Goal: Task Accomplishment & Management: Use online tool/utility

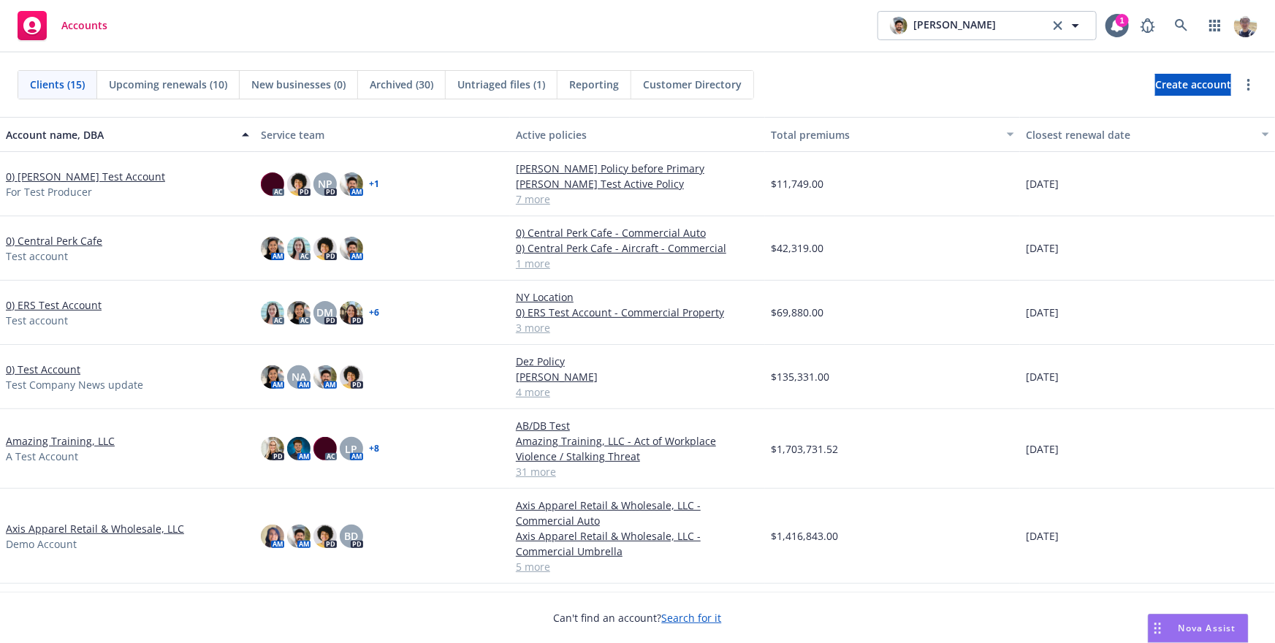
click at [1165, 20] on div at bounding box center [1195, 25] width 124 height 29
click at [1184, 24] on icon at bounding box center [1181, 25] width 13 height 13
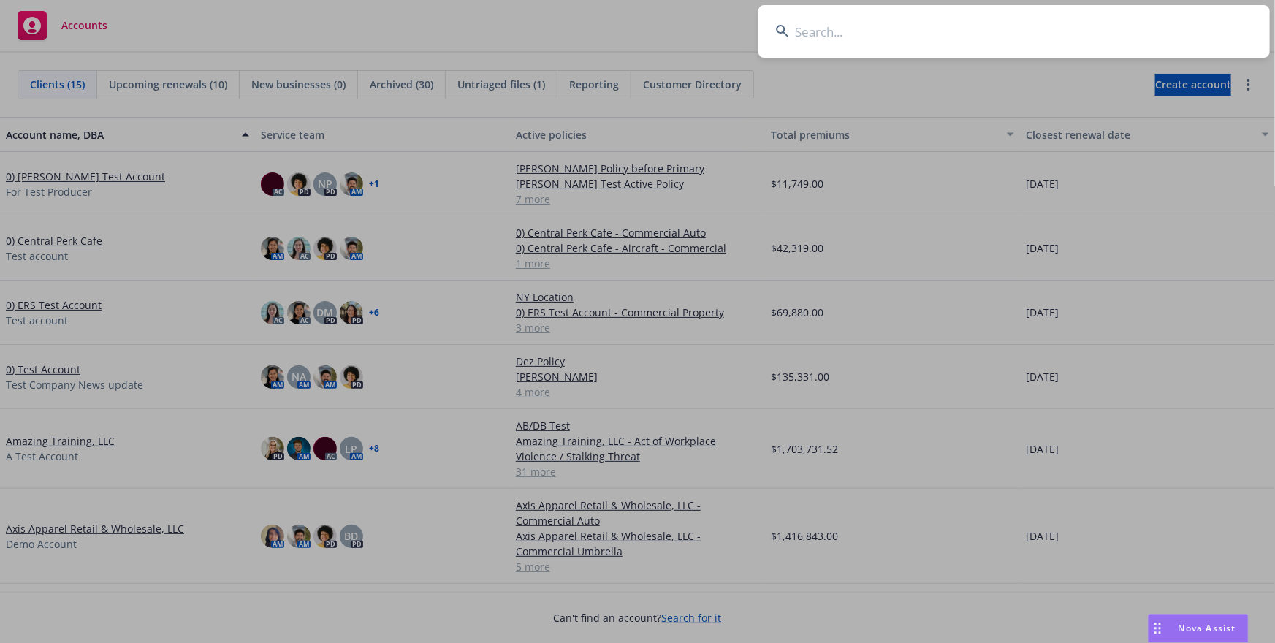
type input "w"
type input "staub"
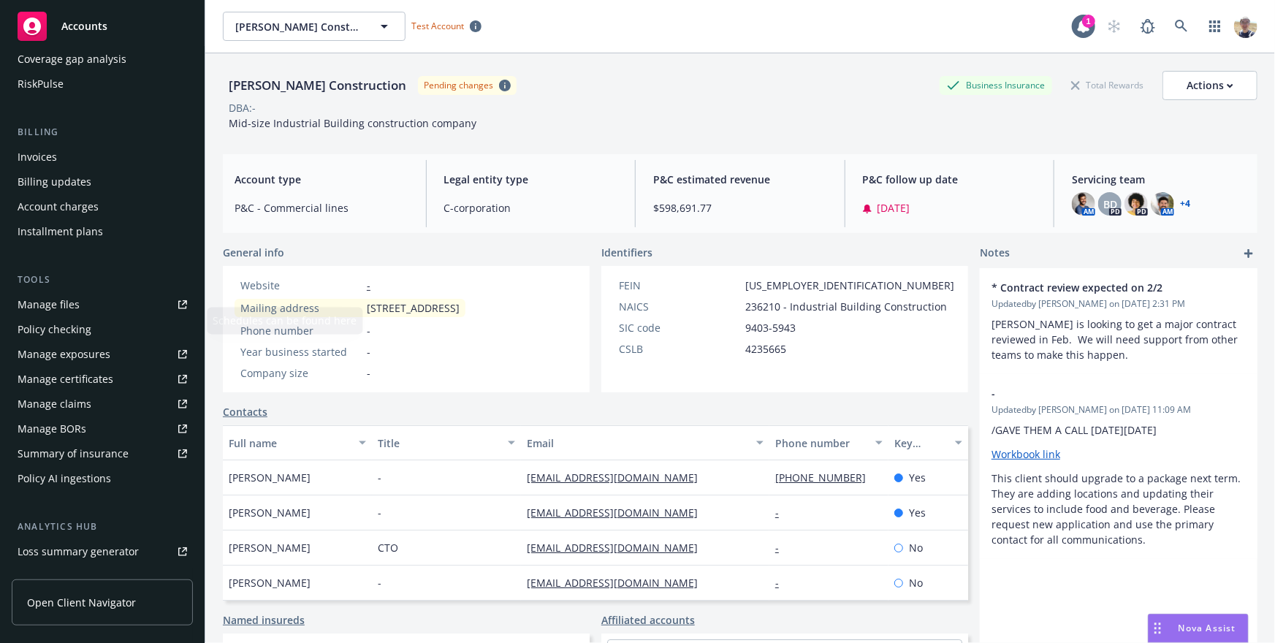
scroll to position [324, 0]
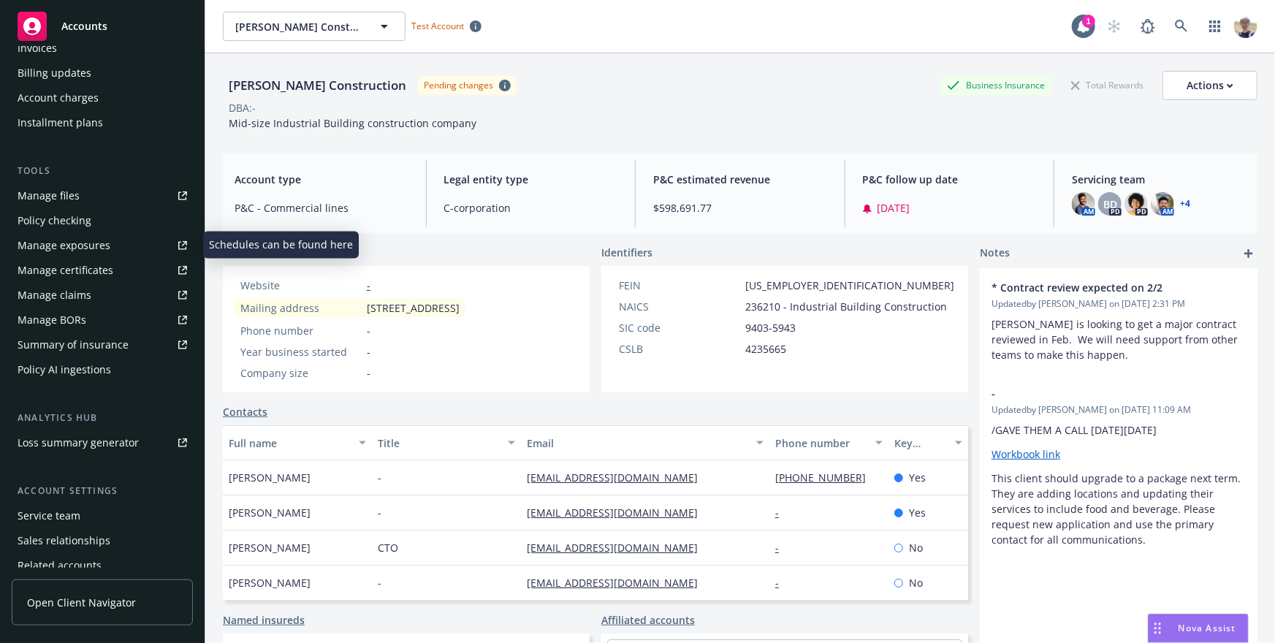
click at [88, 221] on div "Policy checking" at bounding box center [55, 220] width 74 height 23
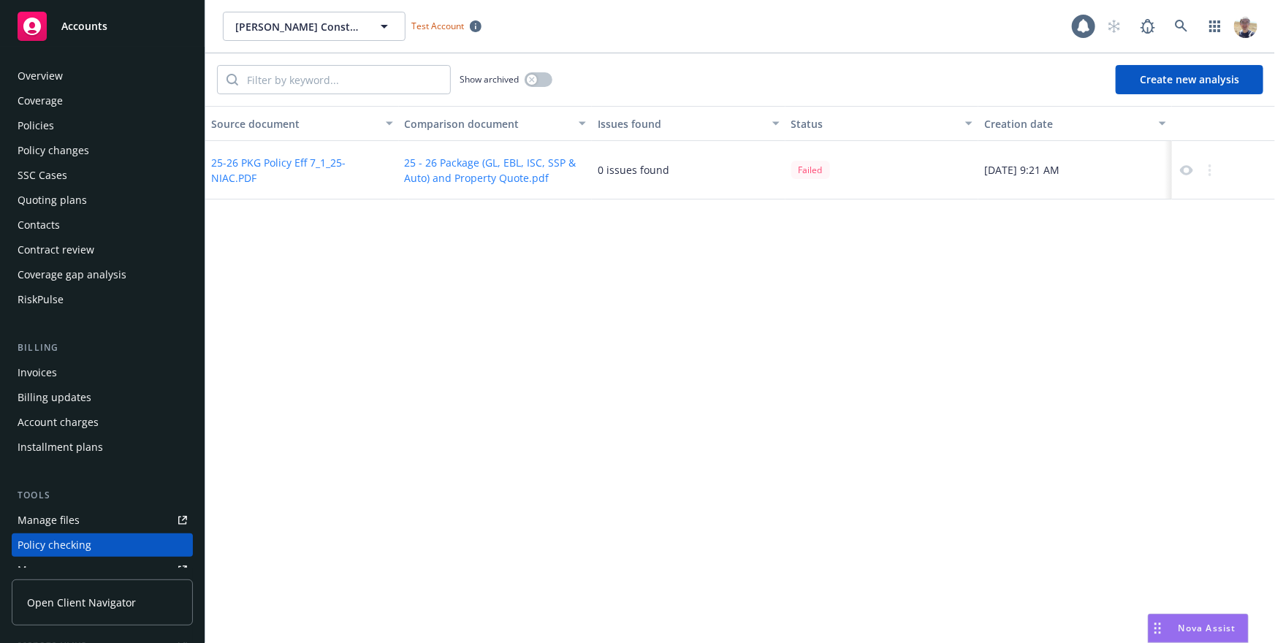
scroll to position [200, 0]
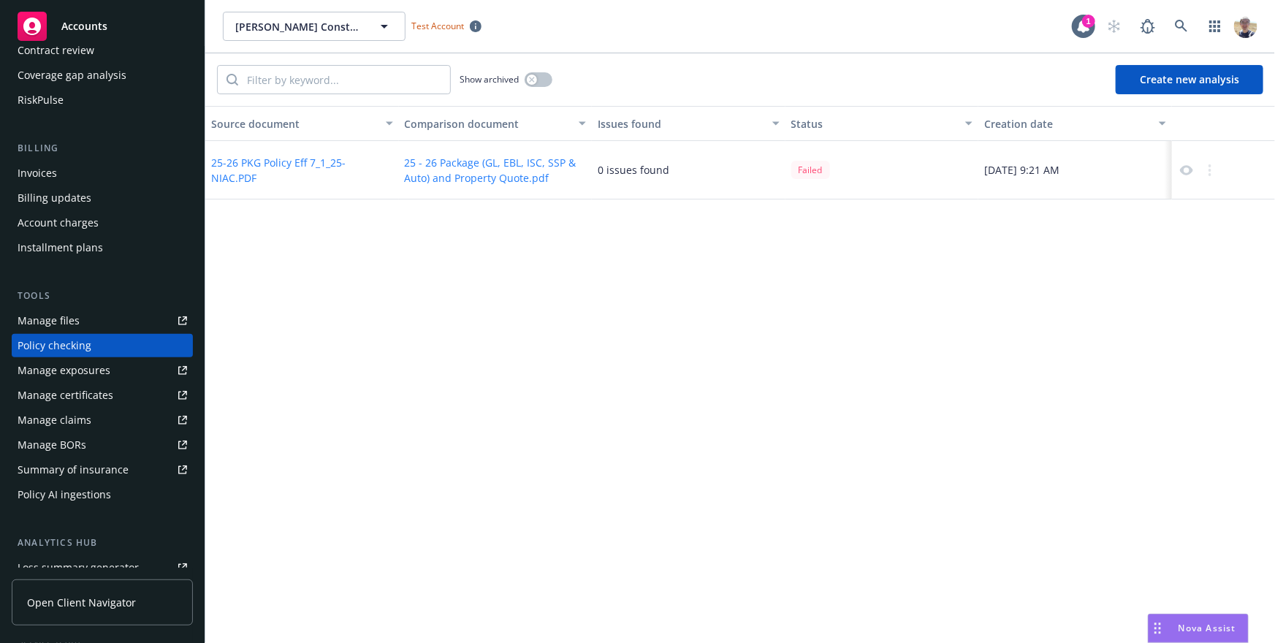
click at [1186, 172] on icon at bounding box center [1186, 170] width 13 height 13
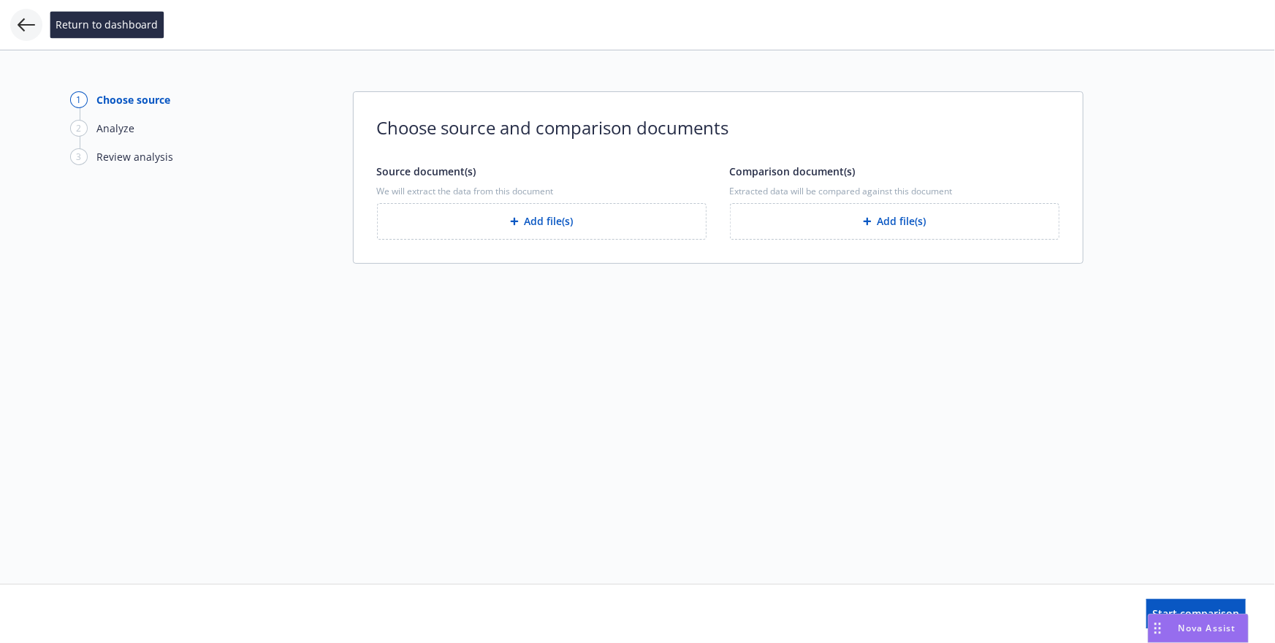
click at [23, 29] on icon at bounding box center [27, 25] width 18 height 18
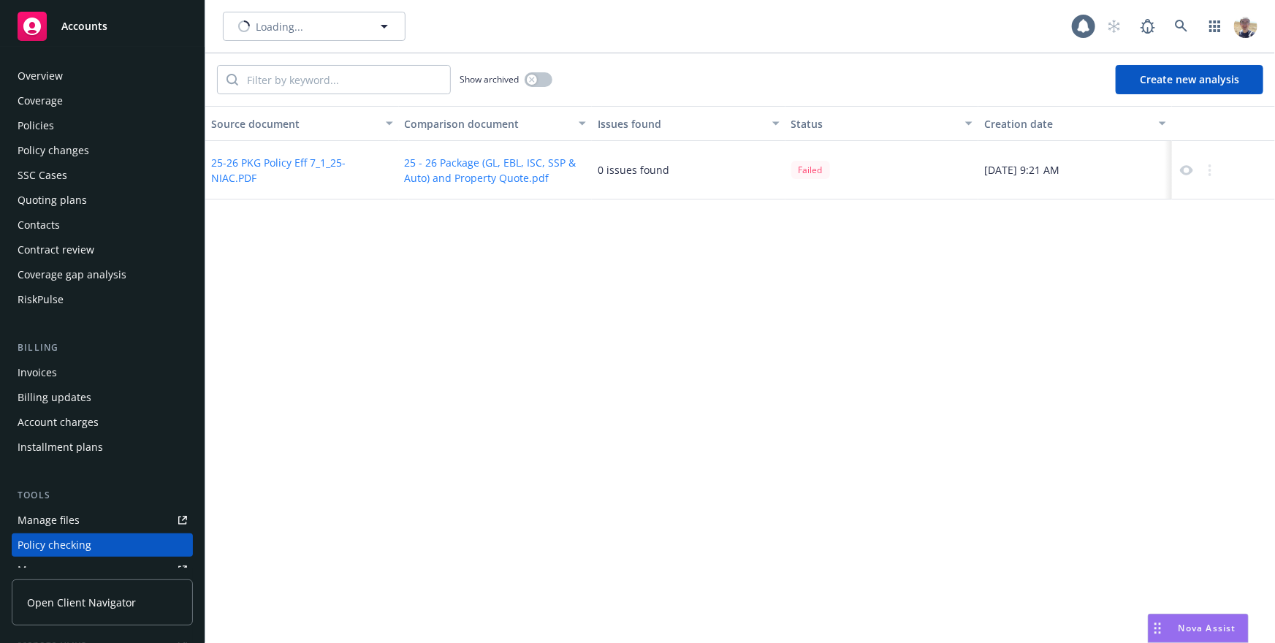
scroll to position [200, 0]
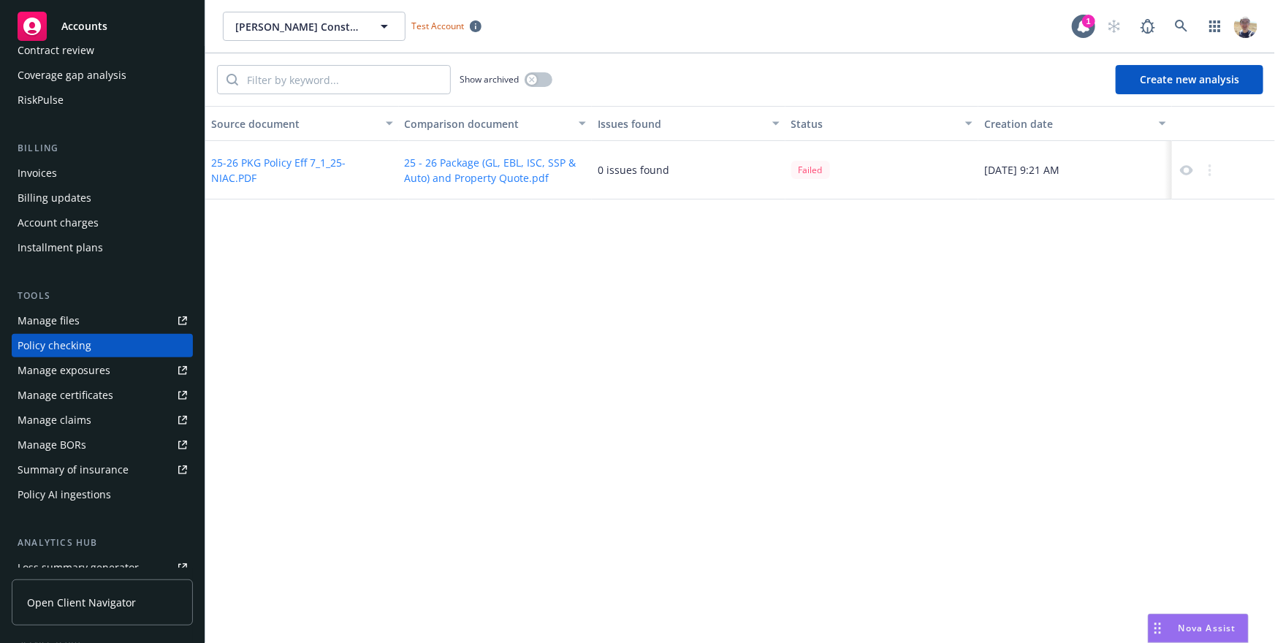
click at [492, 262] on div "Source document Comparison document Issues found Status Creation date 25-26 PKG…" at bounding box center [740, 374] width 1070 height 537
click at [459, 281] on div "Source document Comparison document Issues found Status Creation date 25-26 PKG…" at bounding box center [740, 374] width 1070 height 537
click at [566, 236] on div "Source document Comparison document Issues found Status Creation date 25-26 PKG…" at bounding box center [740, 374] width 1070 height 537
click at [748, 200] on div "Source document Comparison document Issues found Status Creation date 25-26 PKG…" at bounding box center [740, 374] width 1070 height 537
click at [471, 262] on div "Source document Comparison document Issues found Status Creation date 25-26 PKG…" at bounding box center [740, 374] width 1070 height 537
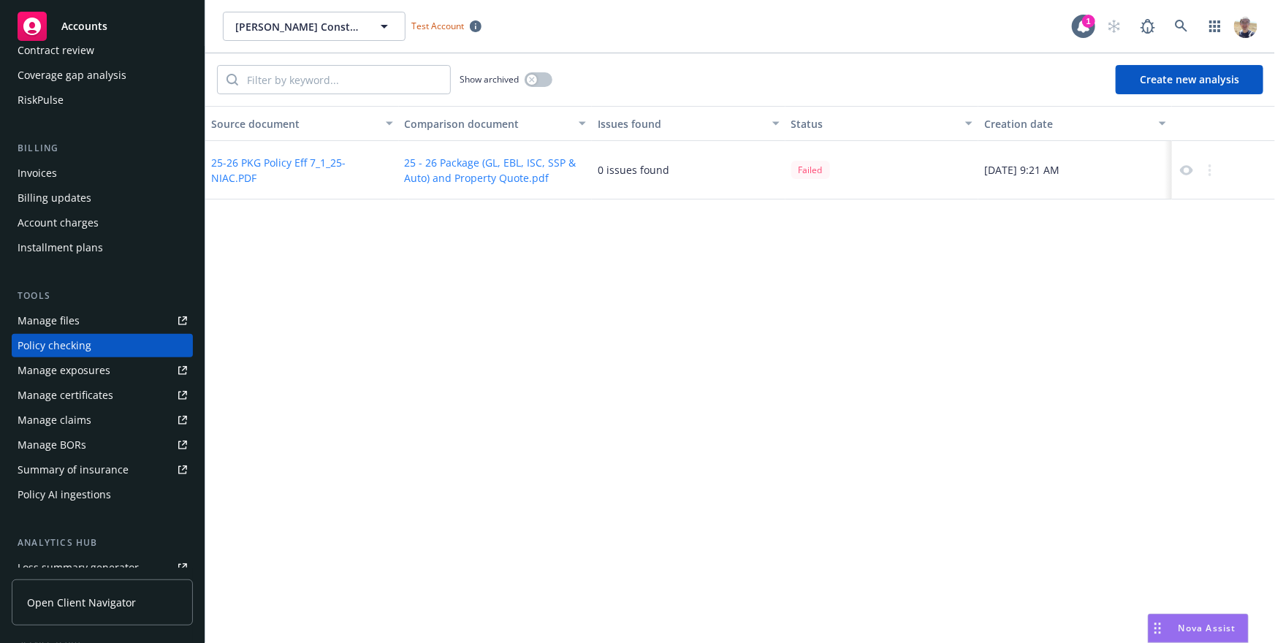
click at [1158, 79] on button "Create new analysis" at bounding box center [1190, 79] width 148 height 29
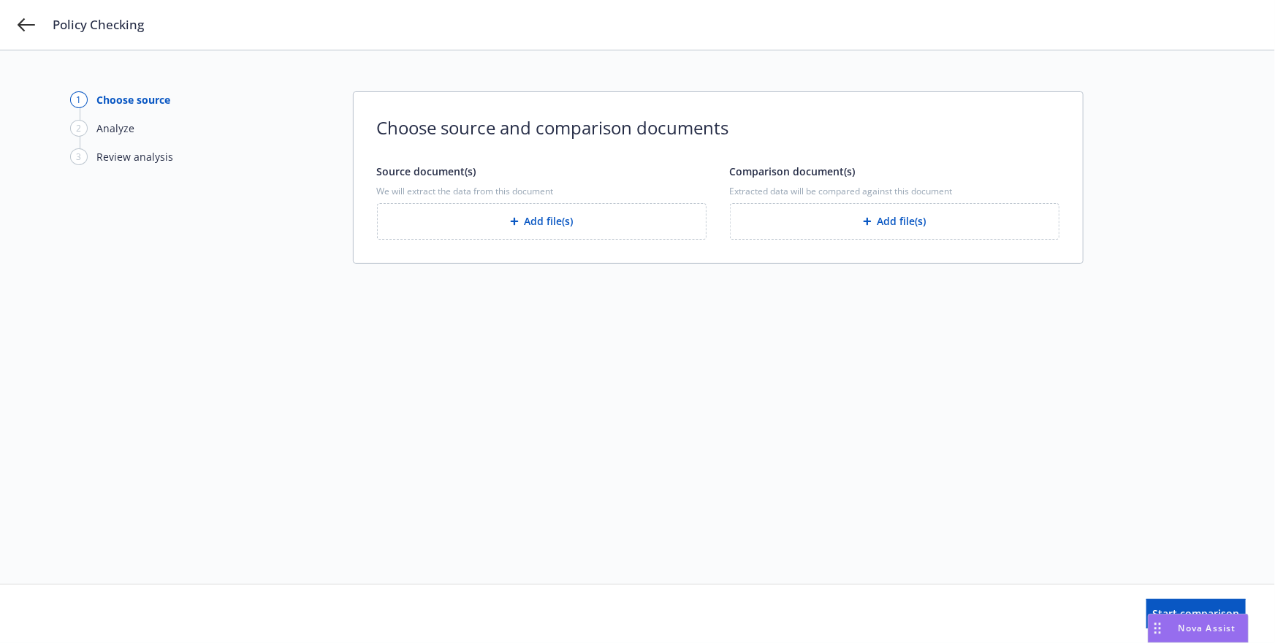
click at [604, 223] on button "Add file(s)" at bounding box center [542, 221] width 330 height 37
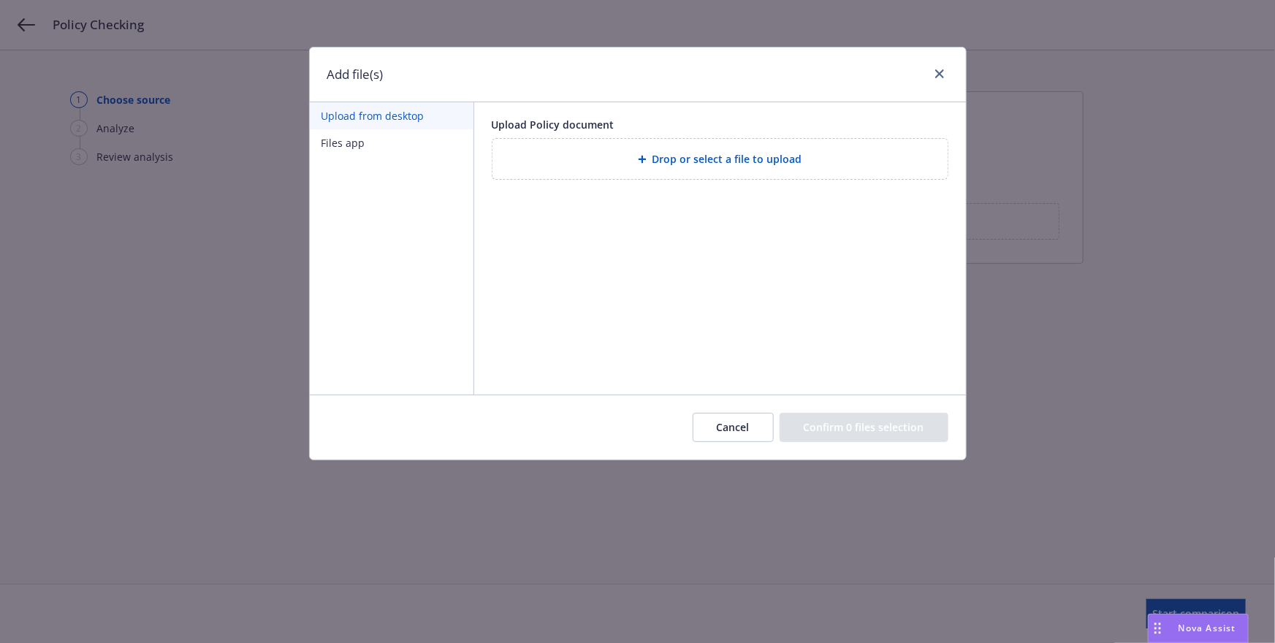
click at [622, 164] on div "Drop or select a file to upload" at bounding box center [720, 159] width 432 height 17
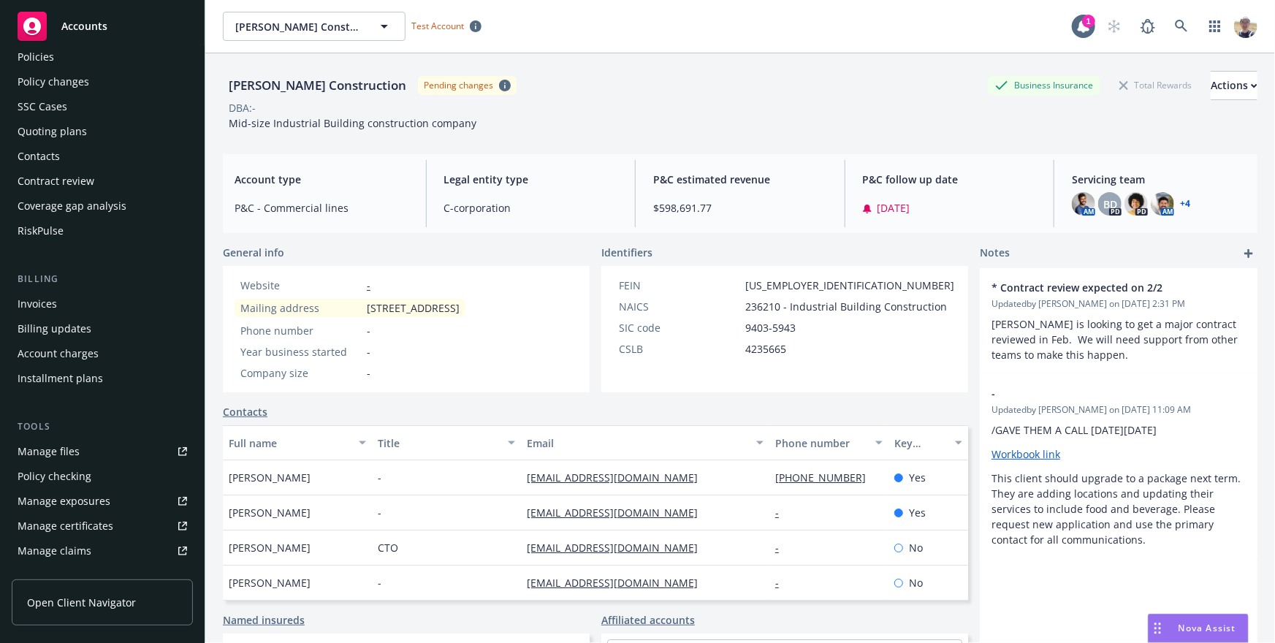
scroll to position [100, 0]
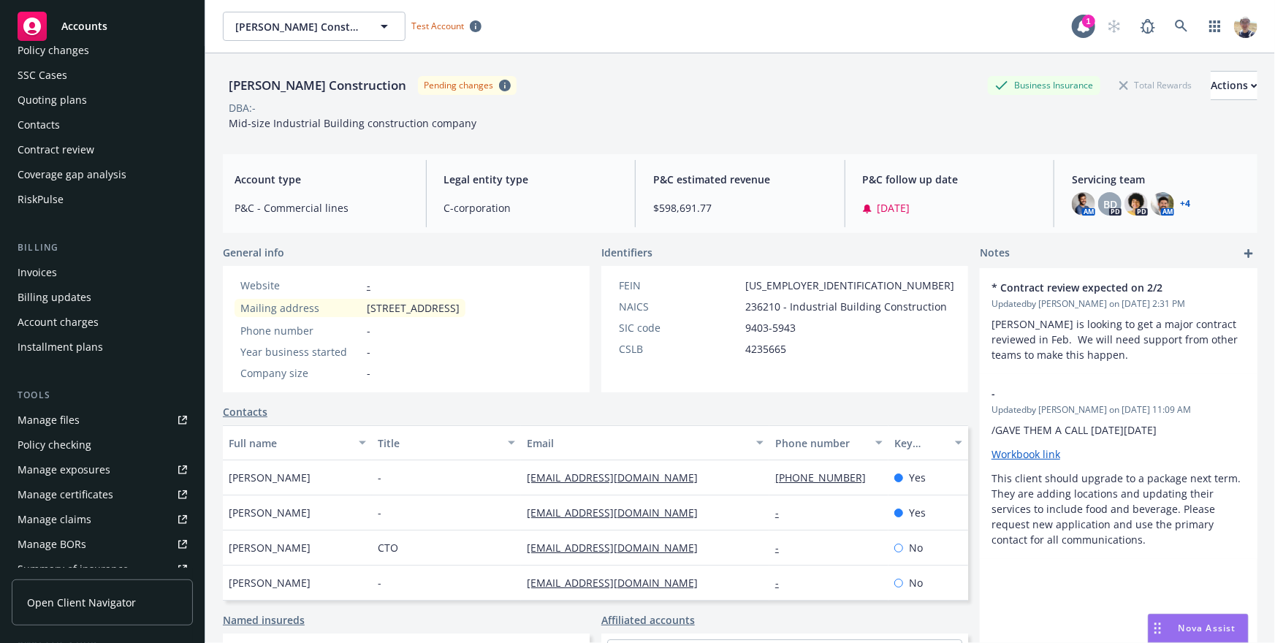
click at [96, 453] on div "Policy checking" at bounding box center [103, 444] width 170 height 23
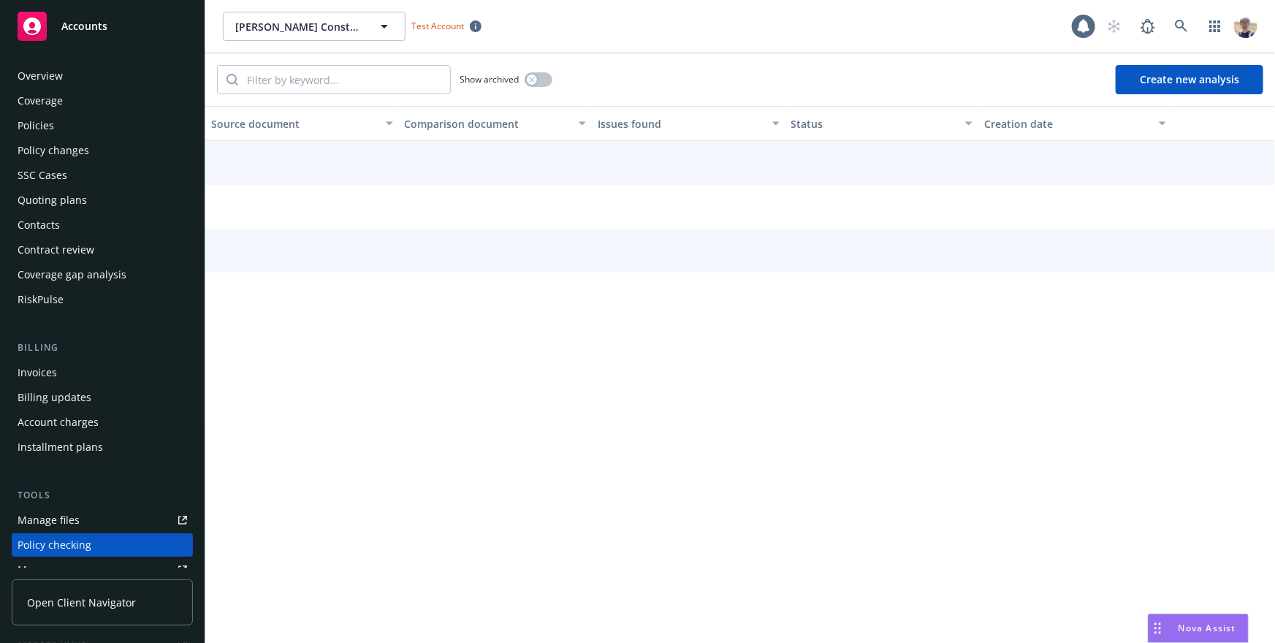
scroll to position [200, 0]
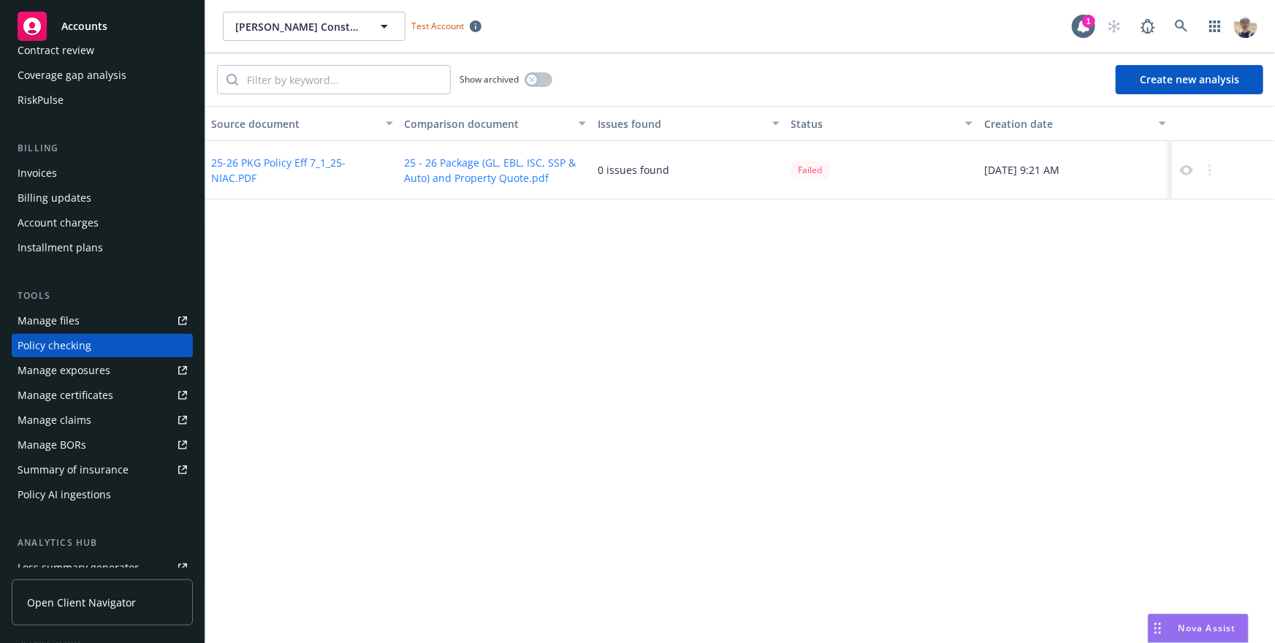
click at [1138, 260] on div "Source document Comparison document Issues found Status Creation date 25-26 PKG…" at bounding box center [740, 374] width 1070 height 537
click at [1201, 69] on button "Create new analysis" at bounding box center [1190, 79] width 148 height 29
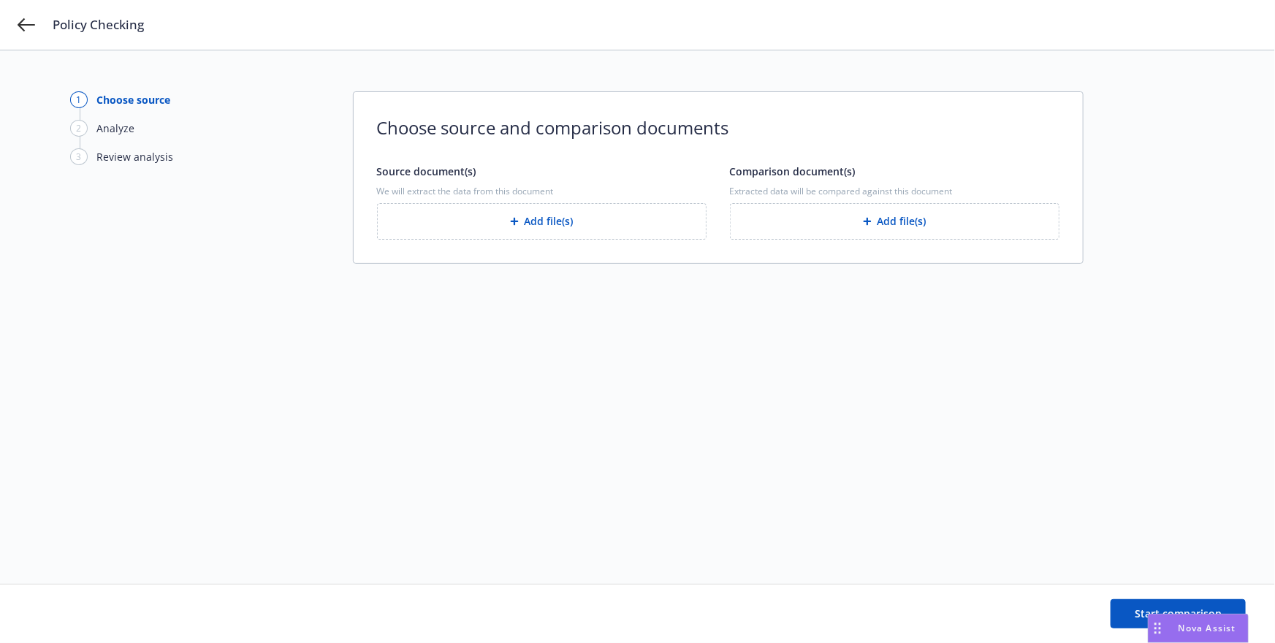
click at [576, 232] on button "Add file(s)" at bounding box center [542, 221] width 330 height 37
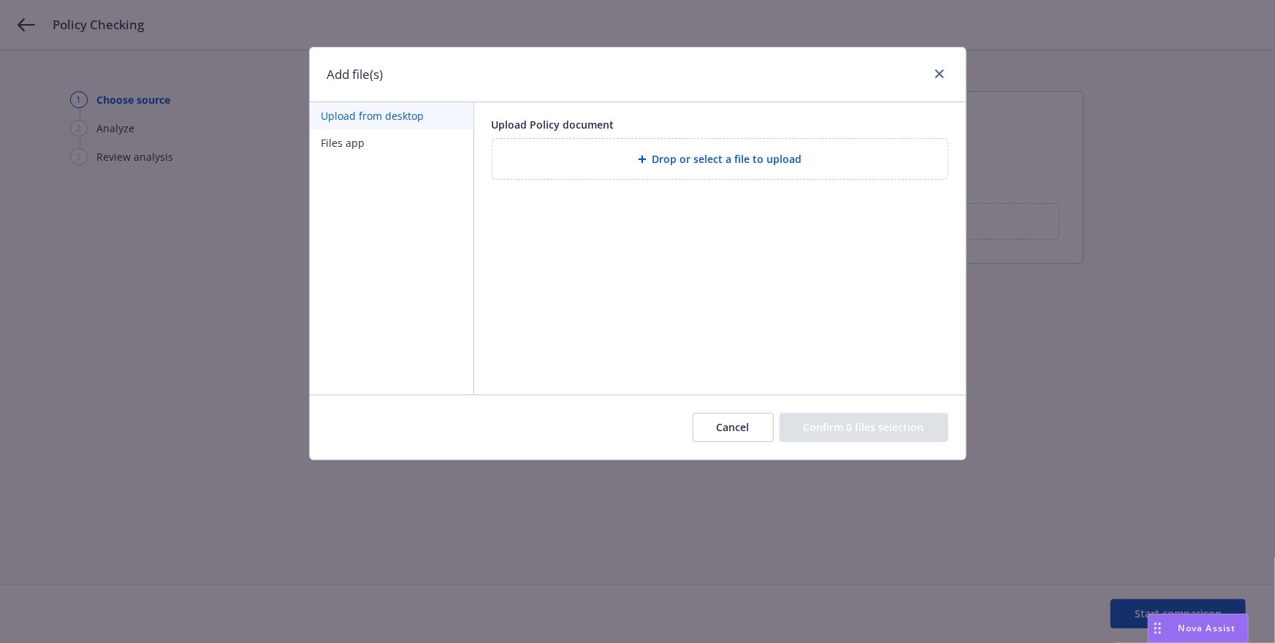
click at [634, 167] on div "Drop or select a file to upload" at bounding box center [720, 159] width 432 height 17
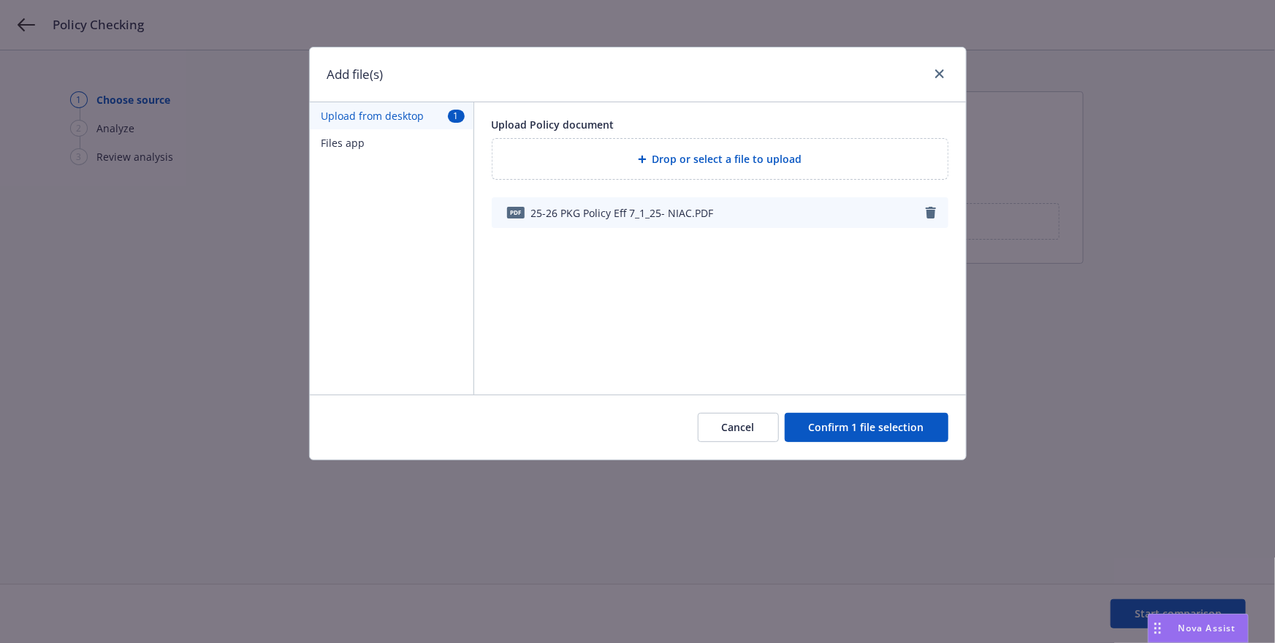
click at [845, 425] on button "Confirm 1 file selection" at bounding box center [867, 427] width 164 height 29
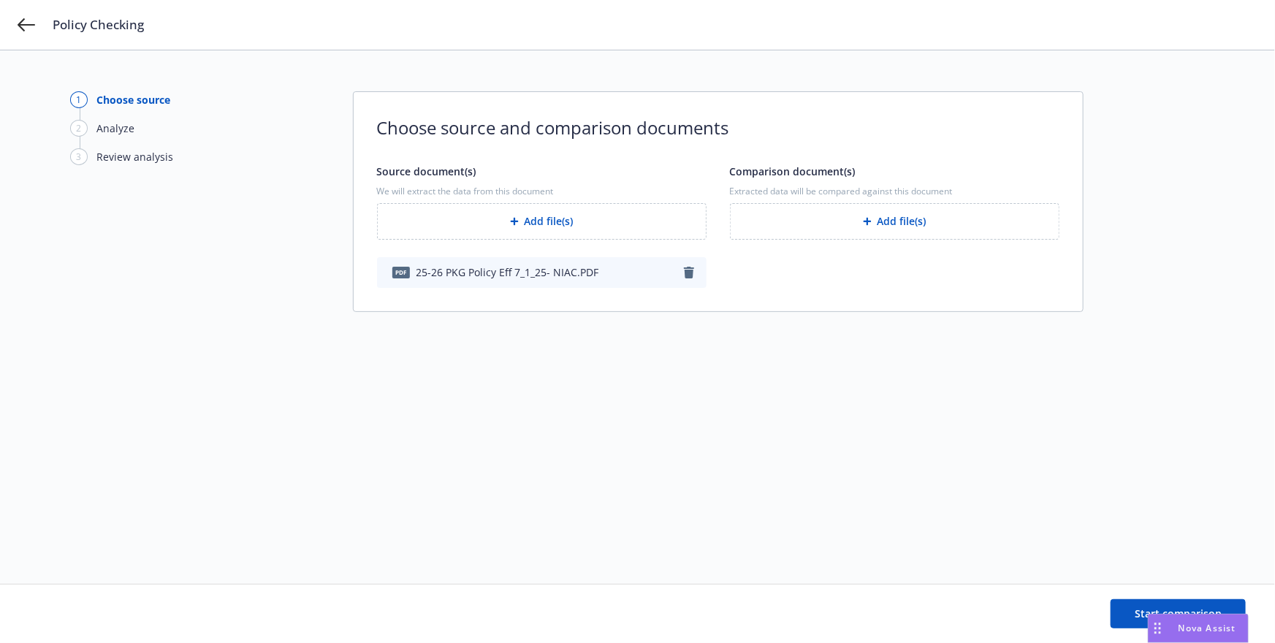
click at [810, 217] on button "Add file(s)" at bounding box center [895, 221] width 330 height 37
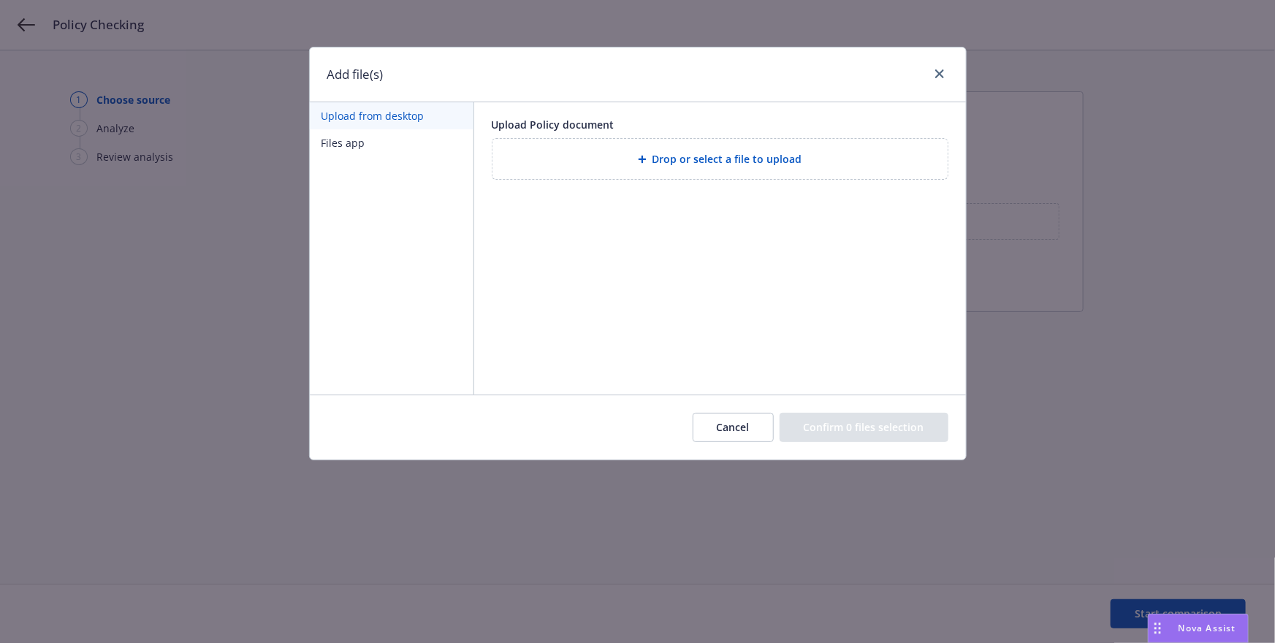
click at [673, 141] on div "Drop or select a file to upload" at bounding box center [720, 159] width 455 height 40
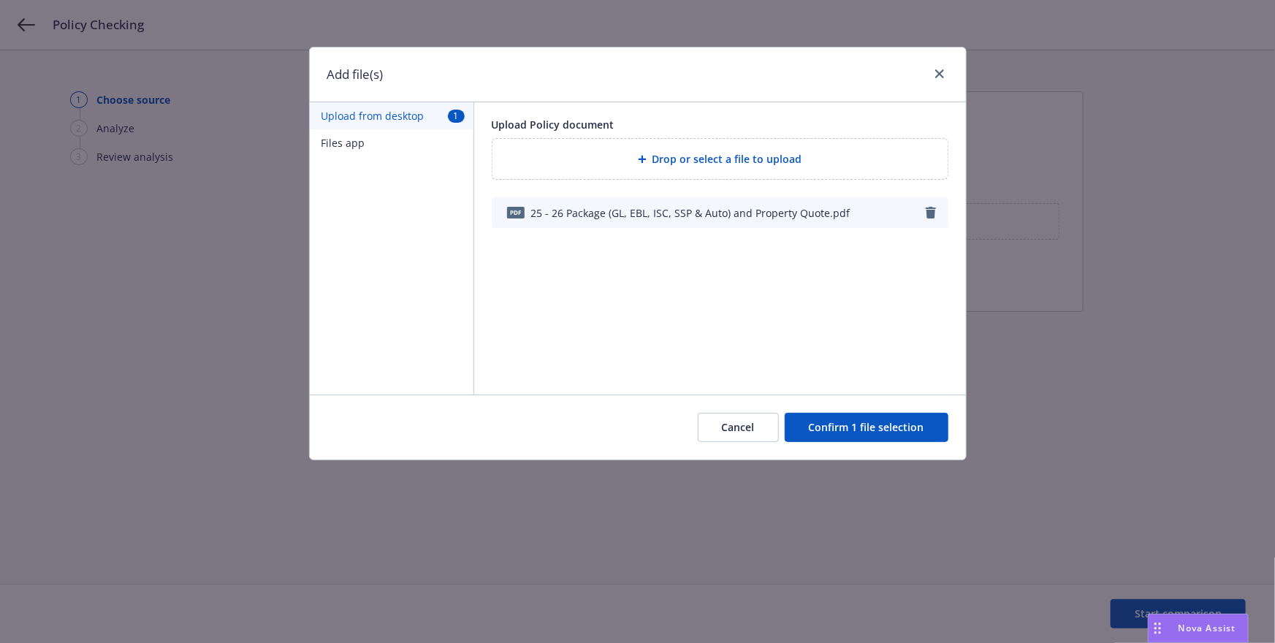
click at [844, 429] on button "Confirm 1 file selection" at bounding box center [867, 427] width 164 height 29
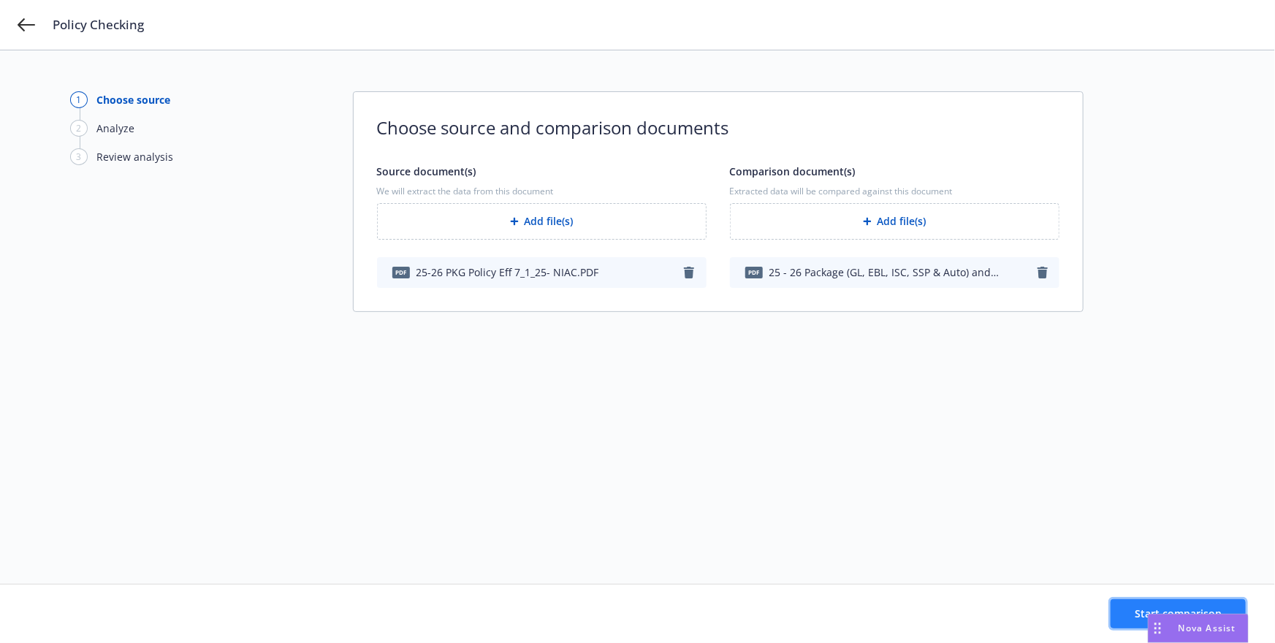
click at [1134, 607] on button "Start comparison" at bounding box center [1178, 613] width 135 height 29
